Goal: Task Accomplishment & Management: Manage account settings

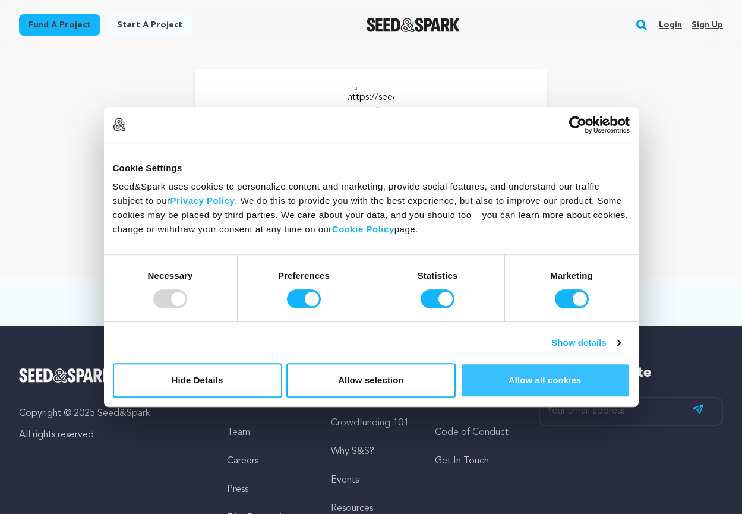
click at [557, 372] on button "Allow all cookies" at bounding box center [544, 380] width 169 height 34
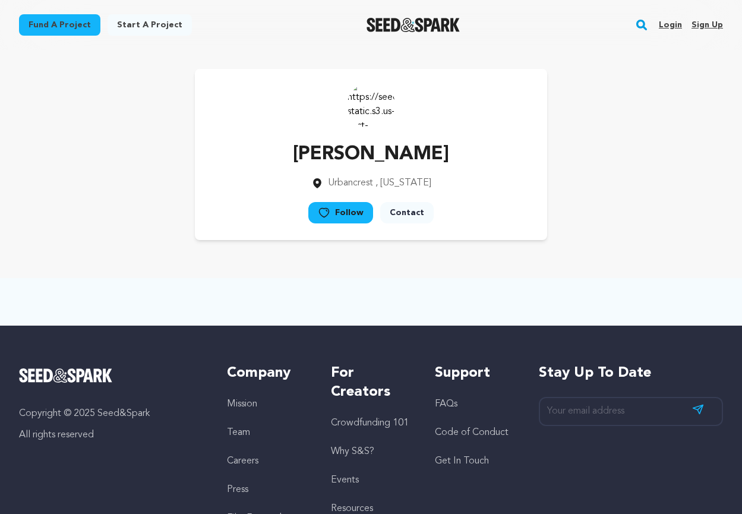
click at [707, 20] on link "Sign up" at bounding box center [706, 24] width 31 height 19
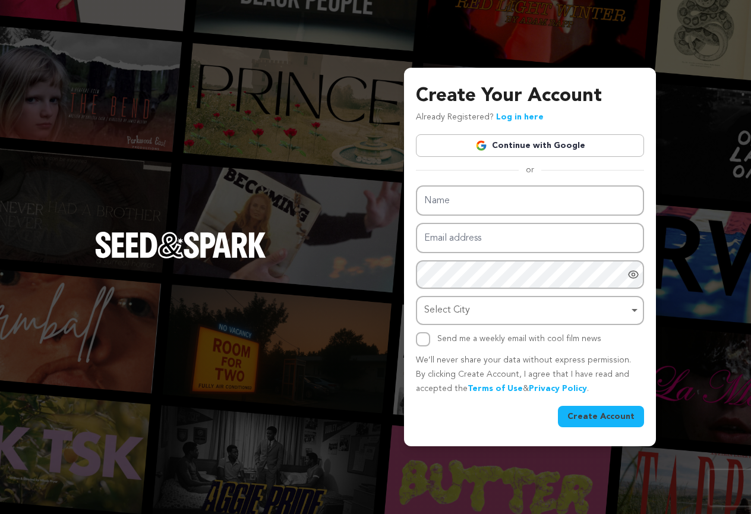
click at [527, 143] on link "Continue with Google" at bounding box center [530, 145] width 228 height 23
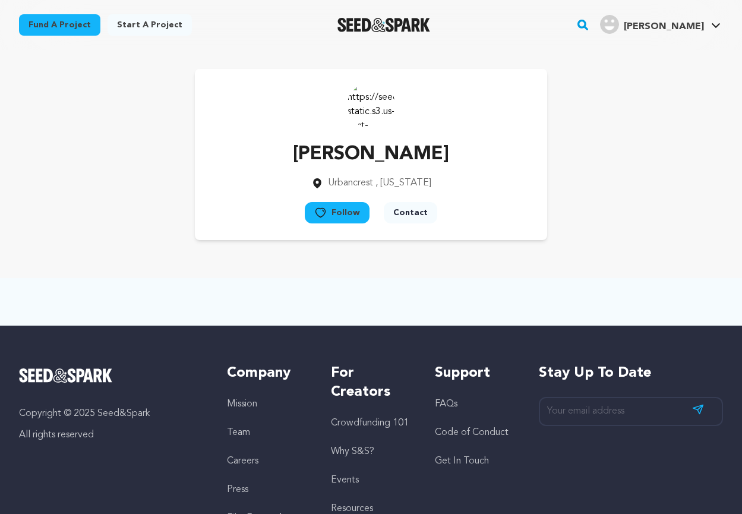
click at [711, 24] on icon at bounding box center [716, 26] width 10 height 6
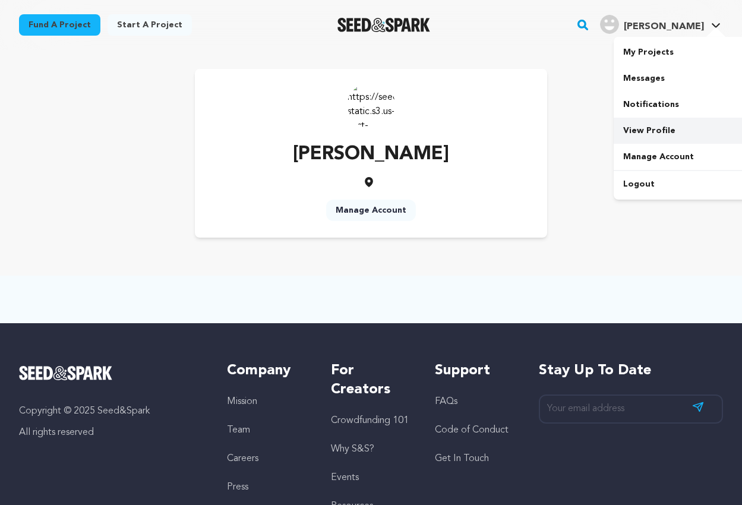
click at [642, 135] on link "View Profile" at bounding box center [679, 131] width 133 height 26
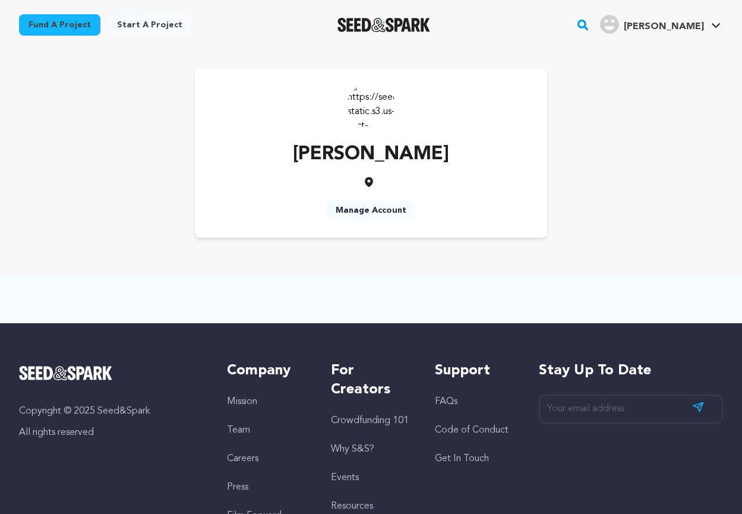
drag, startPoint x: 385, startPoint y: 102, endPoint x: 332, endPoint y: 101, distance: 53.5
click at [333, 100] on div "Hossain Liza Manage Account" at bounding box center [371, 153] width 352 height 169
click at [386, 214] on link "Manage Account" at bounding box center [371, 210] width 90 height 21
